Goal: Task Accomplishment & Management: Use online tool/utility

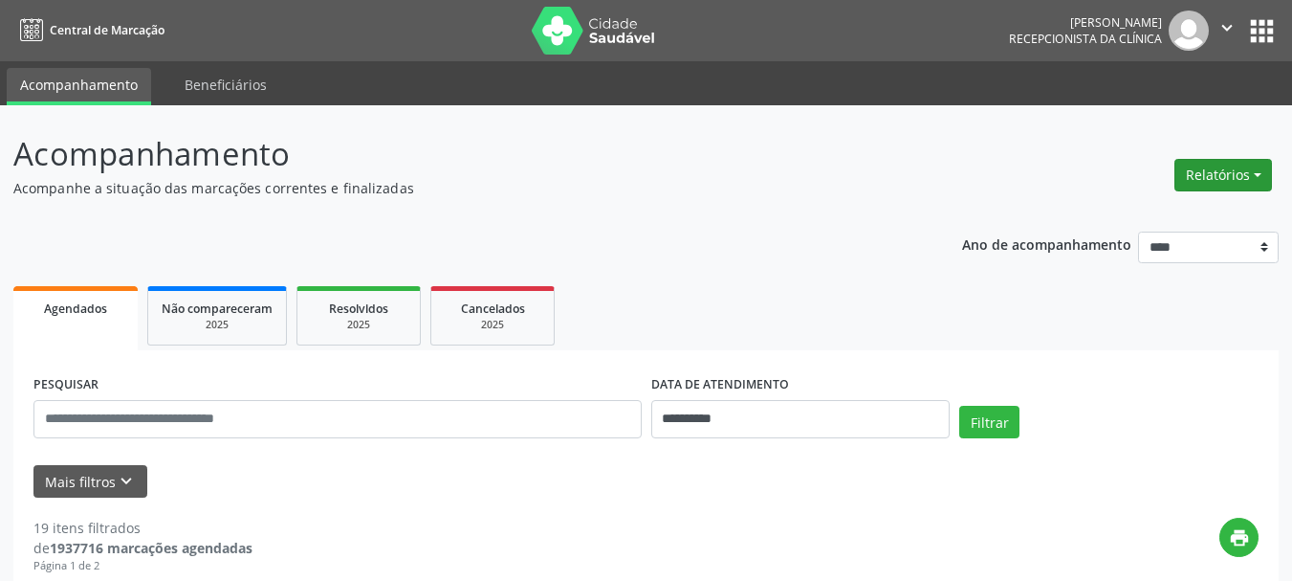
click at [1237, 173] on button "Relatórios" at bounding box center [1224, 175] width 98 height 33
click at [1122, 209] on link "Agendamentos" at bounding box center [1170, 216] width 206 height 27
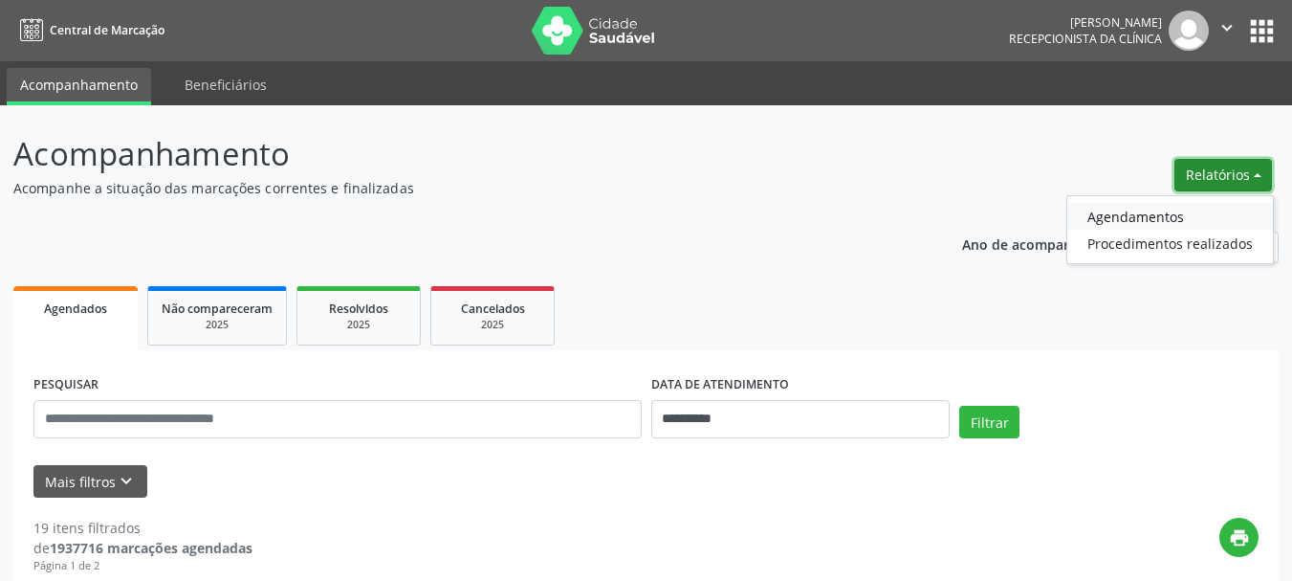
select select "*"
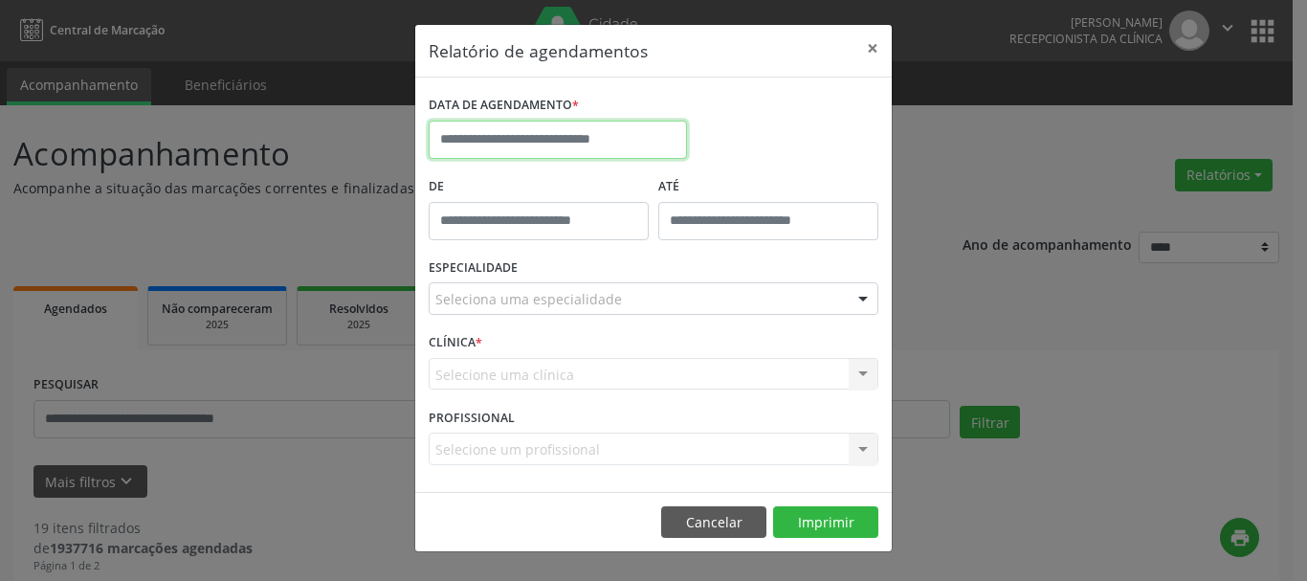
click at [579, 152] on input "text" at bounding box center [558, 140] width 258 height 38
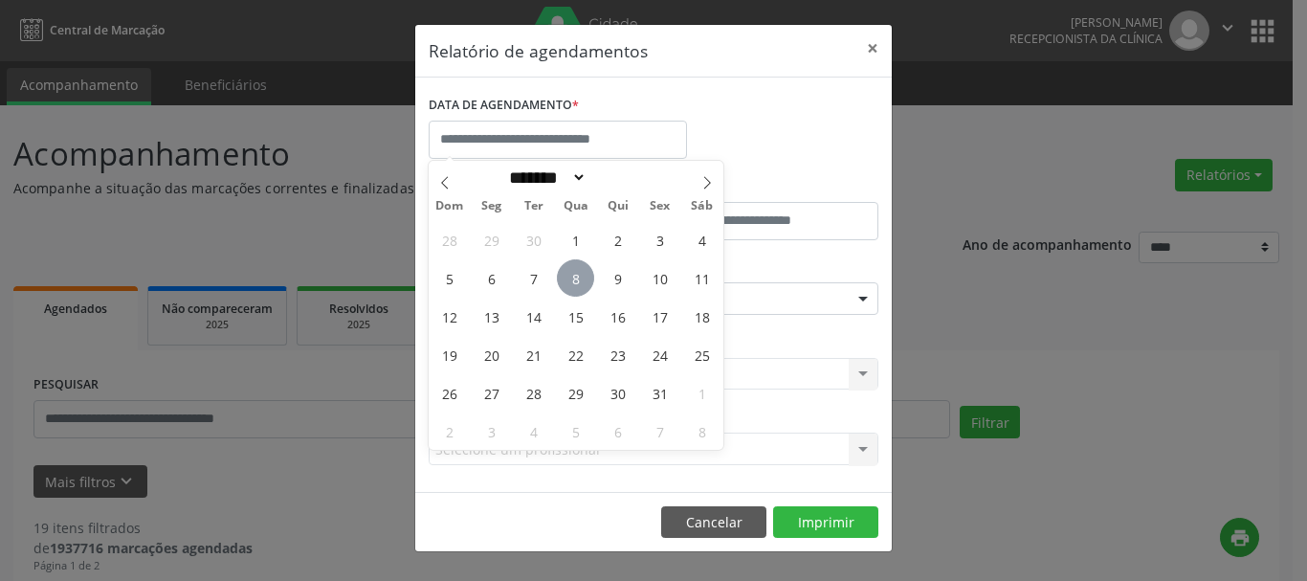
click at [574, 278] on span "8" at bounding box center [575, 277] width 37 height 37
type input "**********"
click at [569, 270] on span "8" at bounding box center [575, 277] width 37 height 37
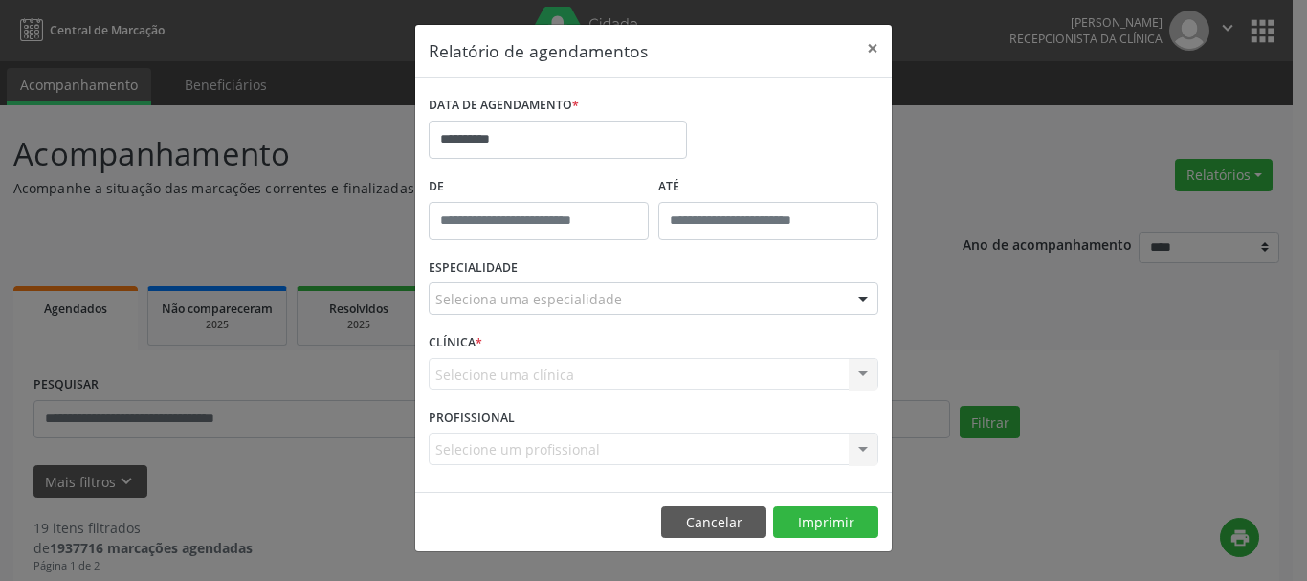
click at [565, 283] on div "Seleciona uma especialidade" at bounding box center [654, 298] width 450 height 33
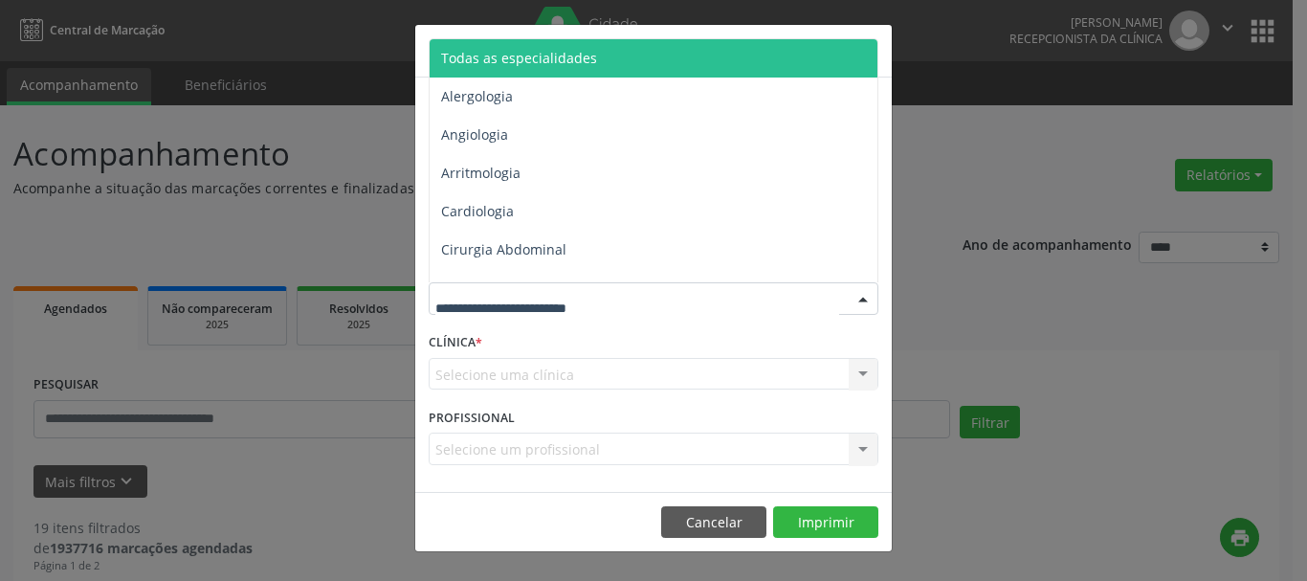
drag, startPoint x: 584, startPoint y: 56, endPoint x: 696, endPoint y: 246, distance: 220.0
click at [589, 55] on span "Todas as especialidades" at bounding box center [519, 58] width 156 height 18
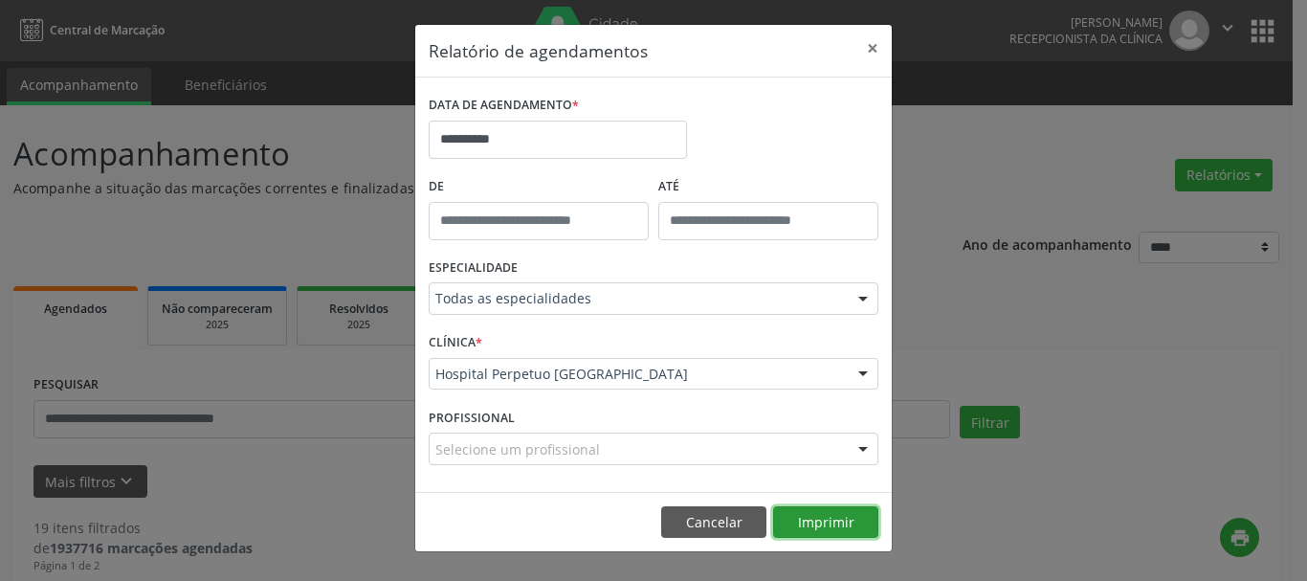
click at [847, 508] on button "Imprimir" at bounding box center [825, 522] width 105 height 33
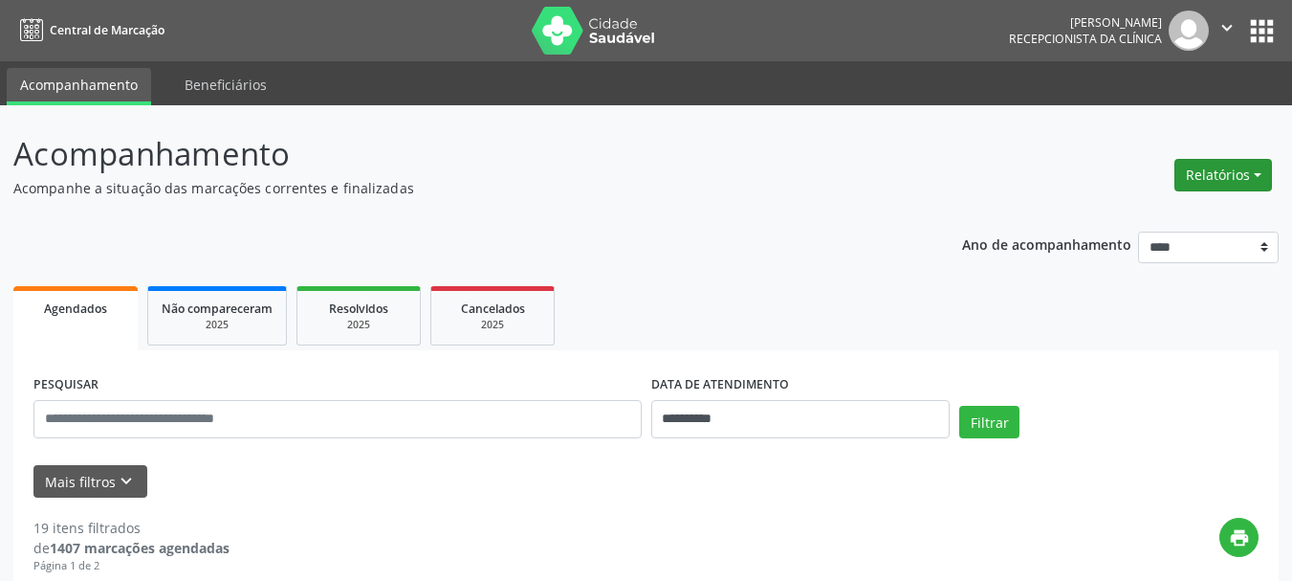
drag, startPoint x: 1210, startPoint y: 169, endPoint x: 1195, endPoint y: 173, distance: 15.8
click at [1209, 169] on button "Relatórios" at bounding box center [1224, 175] width 98 height 33
click at [1142, 217] on link "Agendamentos" at bounding box center [1170, 216] width 206 height 27
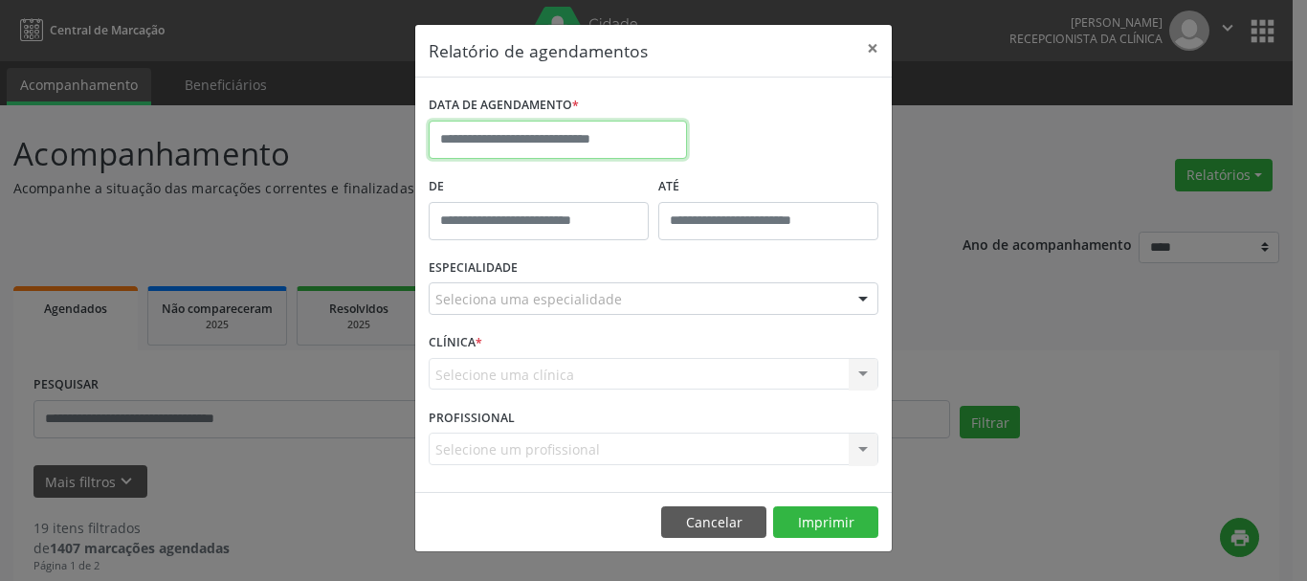
click at [529, 144] on input "text" at bounding box center [558, 140] width 258 height 38
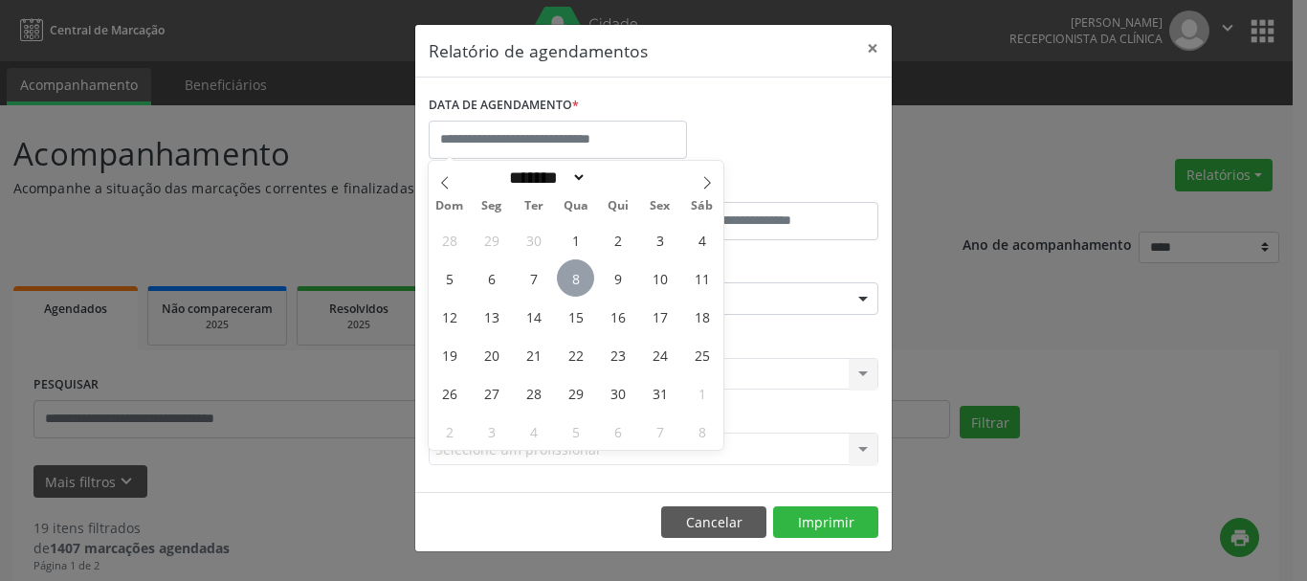
click at [570, 275] on span "8" at bounding box center [575, 277] width 37 height 37
type input "**********"
click at [576, 277] on span "8" at bounding box center [575, 277] width 37 height 37
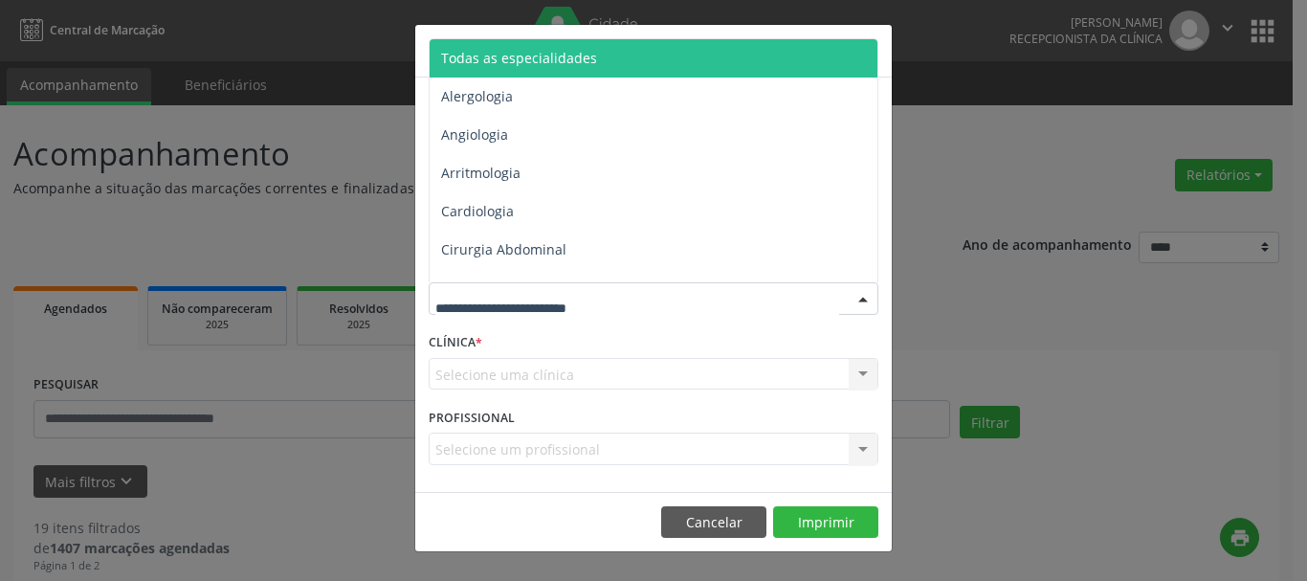
click at [644, 72] on span "Todas as especialidades" at bounding box center [654, 58] width 451 height 38
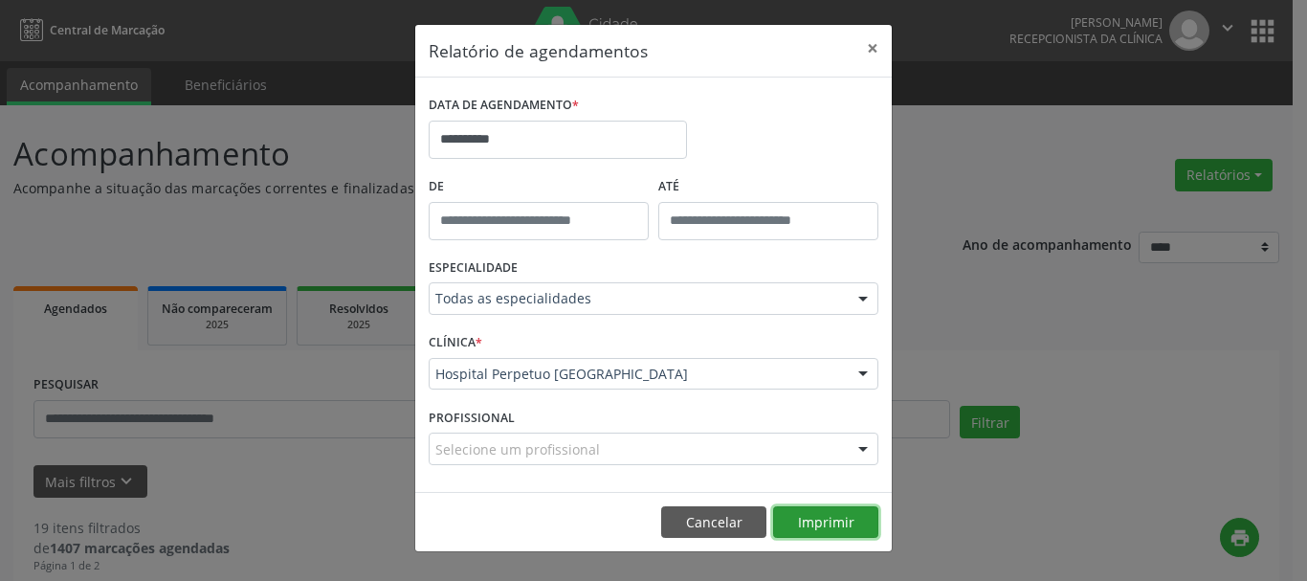
click at [831, 520] on button "Imprimir" at bounding box center [825, 522] width 105 height 33
